Goal: Find specific page/section: Find specific page/section

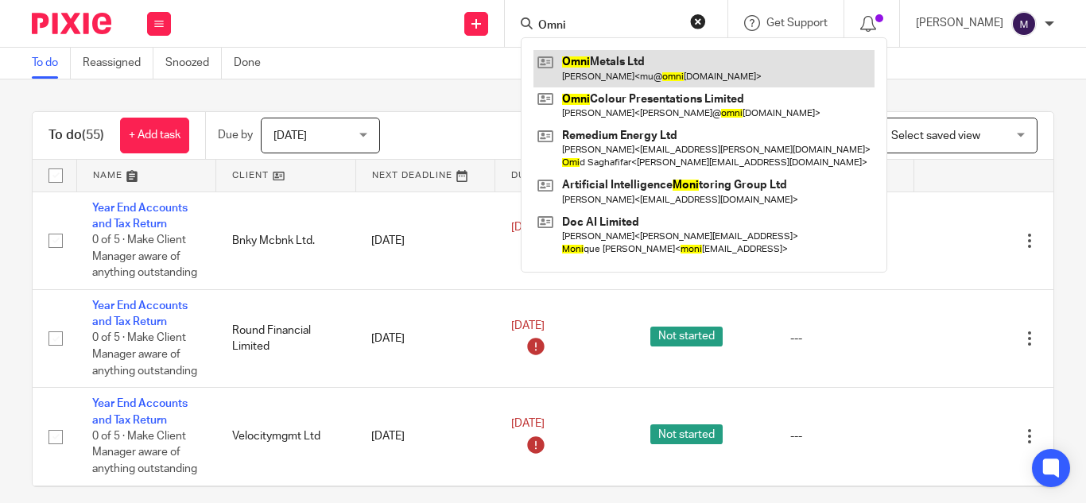
type input "Omni"
click at [624, 54] on link at bounding box center [703, 68] width 341 height 37
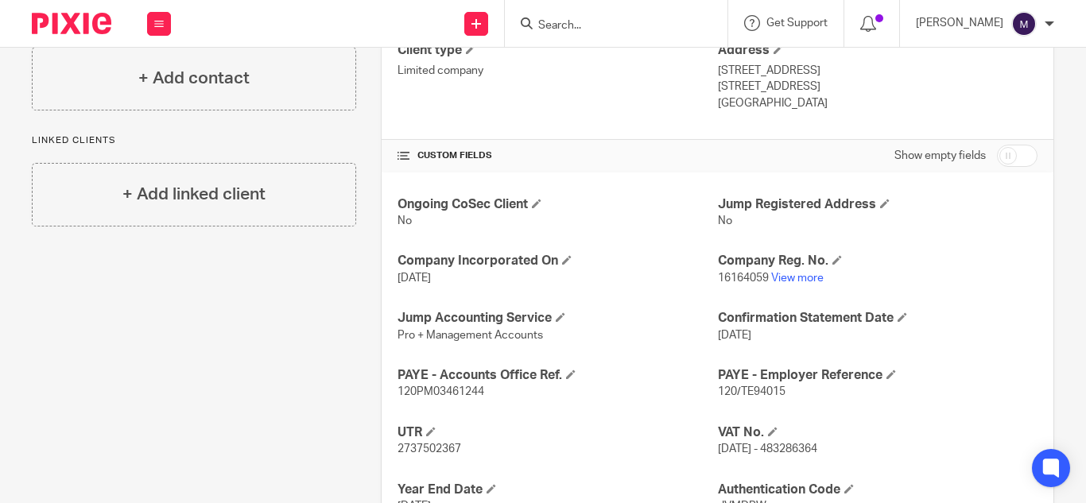
scroll to position [477, 0]
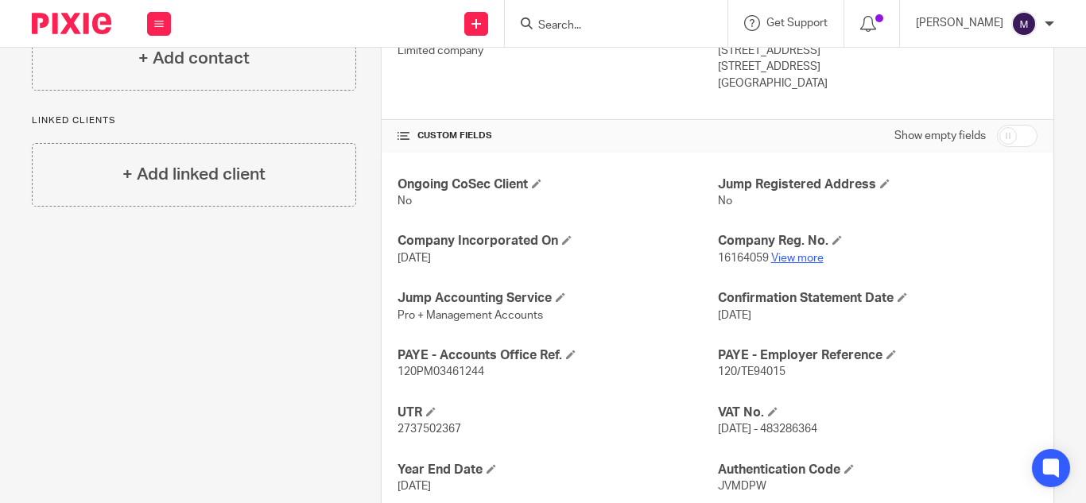
click at [784, 253] on link "View more" at bounding box center [797, 258] width 52 height 11
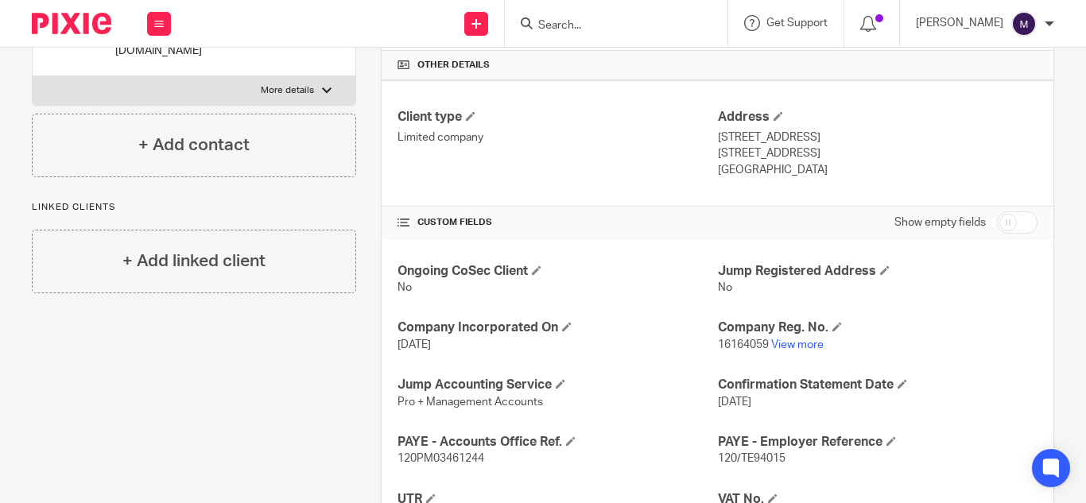
scroll to position [238, 0]
